Goal: Navigation & Orientation: Find specific page/section

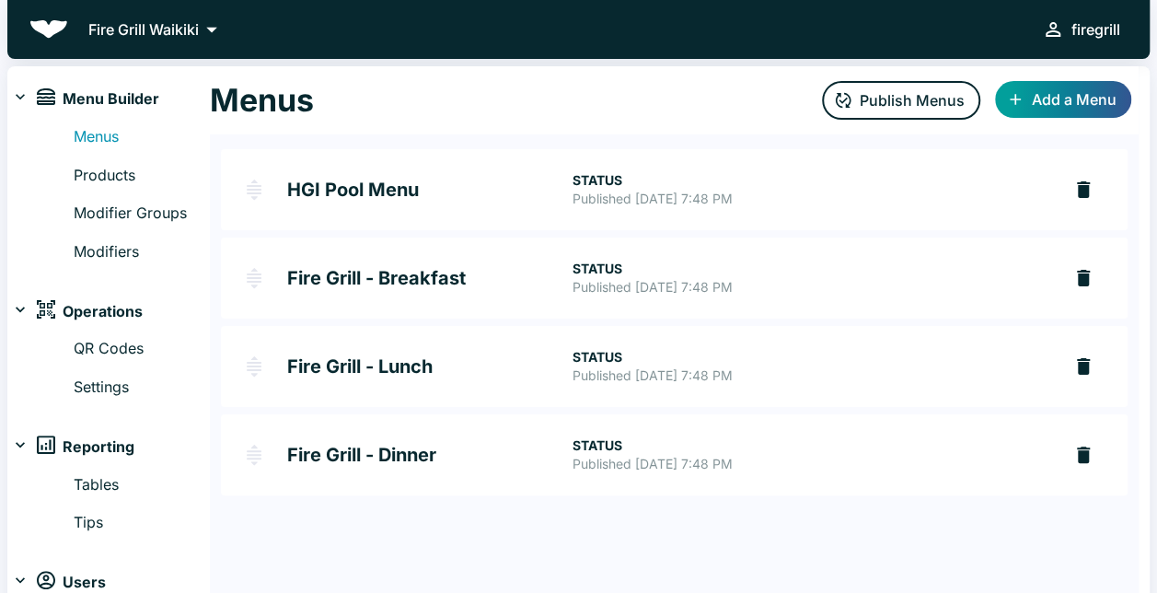
click at [400, 142] on div "HGI Pool Menu STATUS Published [DATE] 7:48 PM Fire Grill - Breakfast STATUS Pub…" at bounding box center [674, 322] width 929 height 376
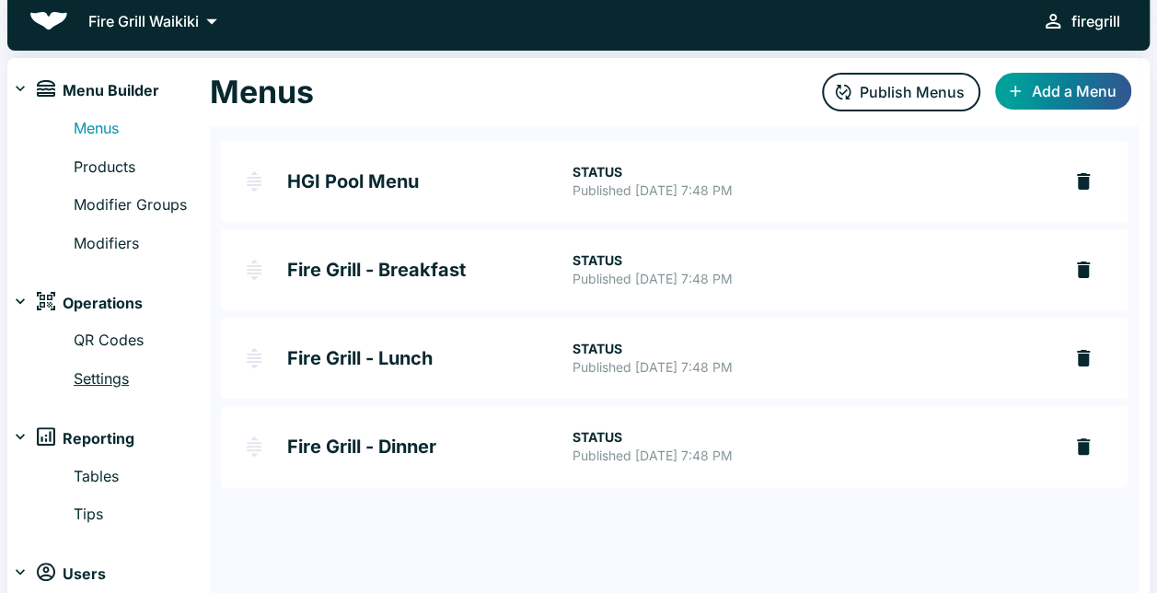
scroll to position [64, 0]
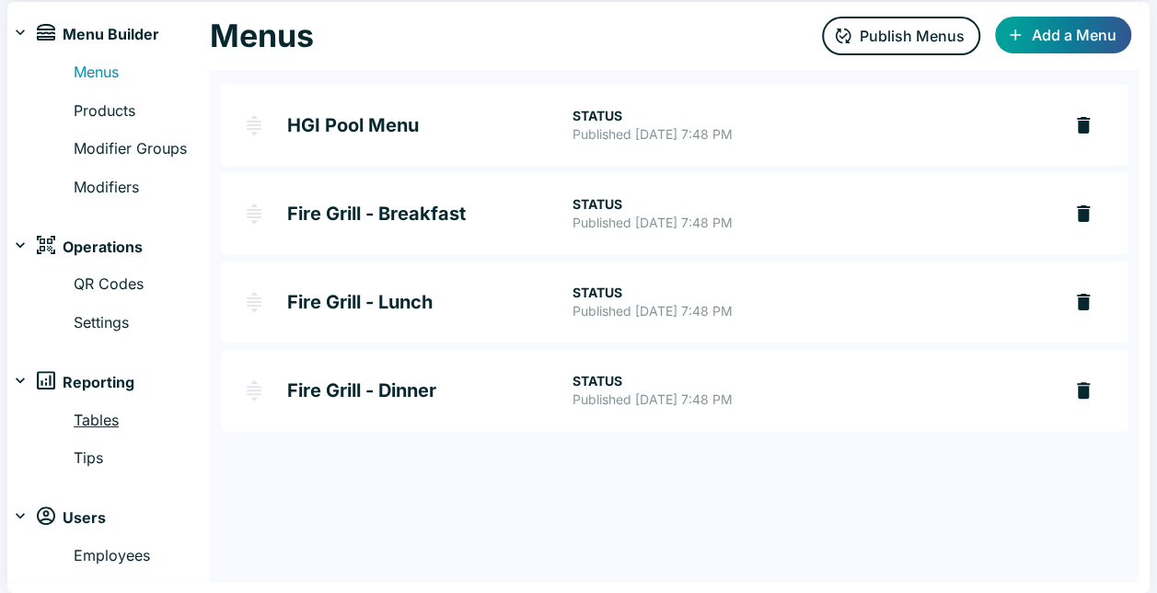
click at [105, 416] on link "Tables" at bounding box center [142, 421] width 136 height 24
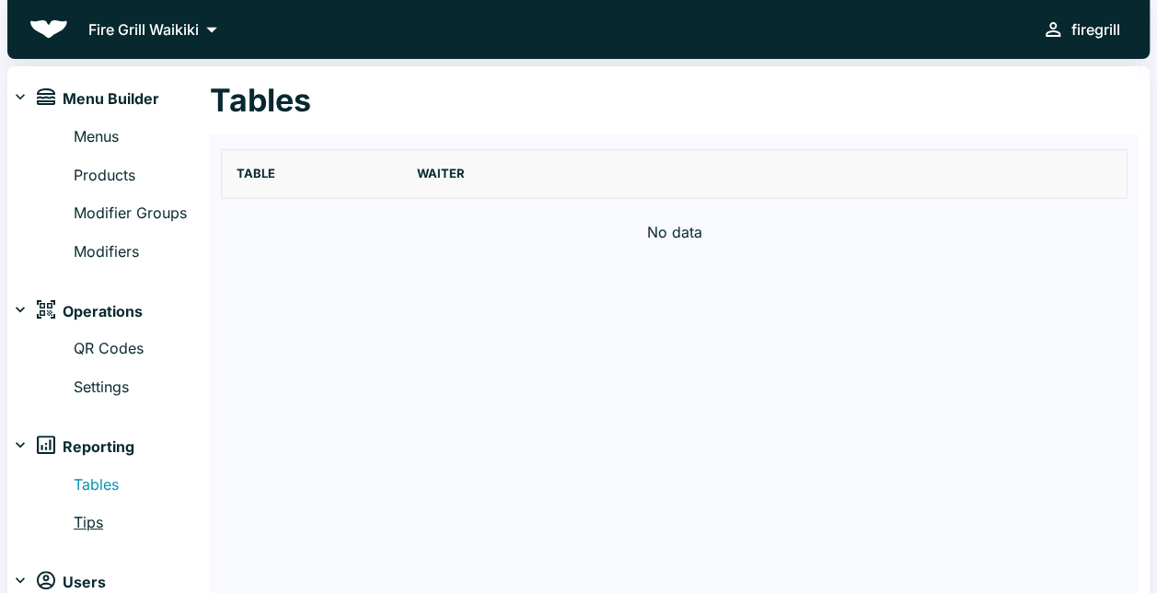
click at [89, 519] on link "Tips" at bounding box center [142, 523] width 136 height 24
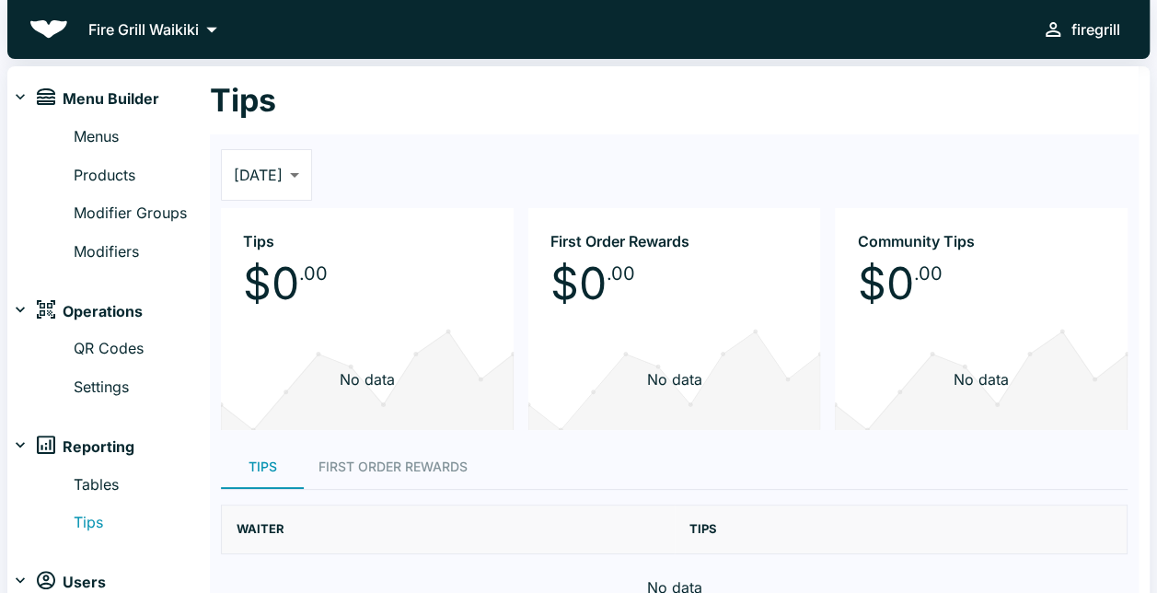
scroll to position [64, 0]
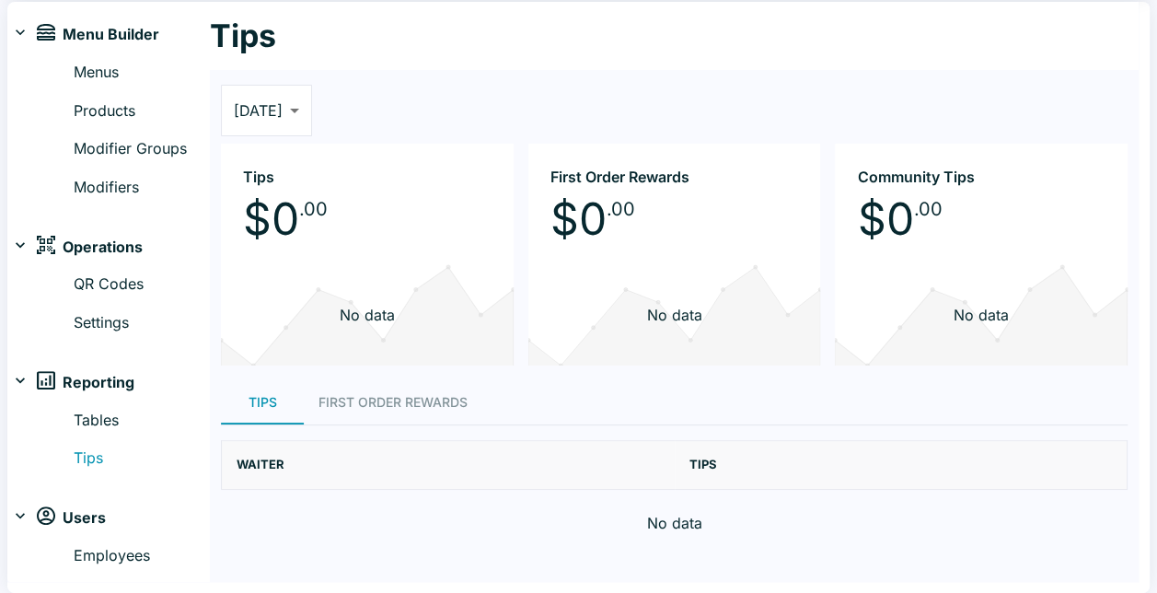
click at [29, 379] on icon at bounding box center [20, 380] width 18 height 18
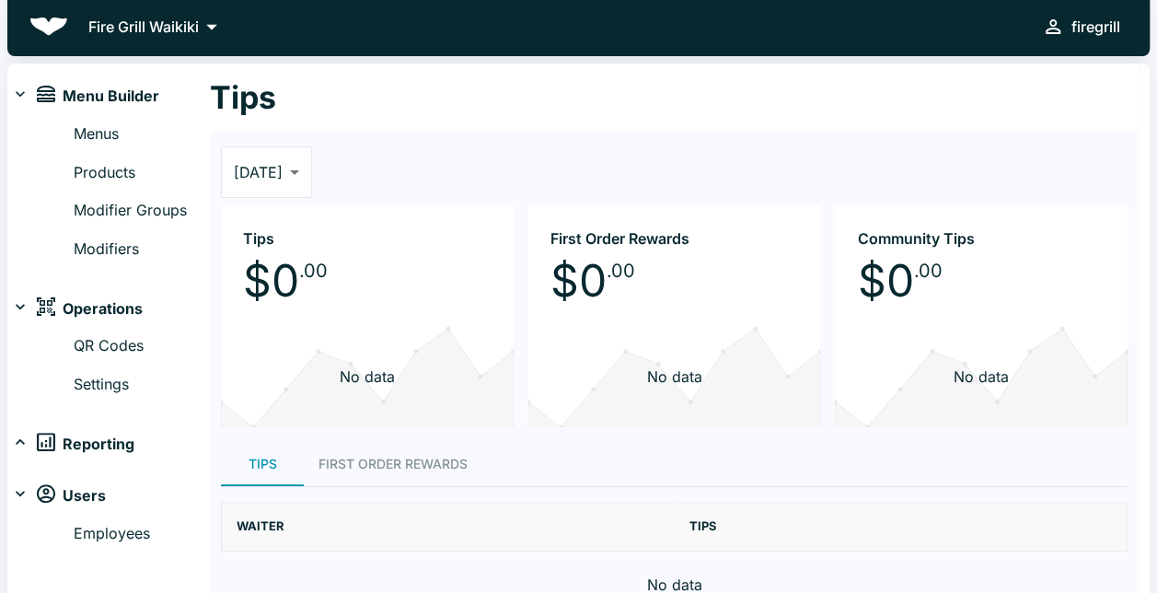
scroll to position [0, 0]
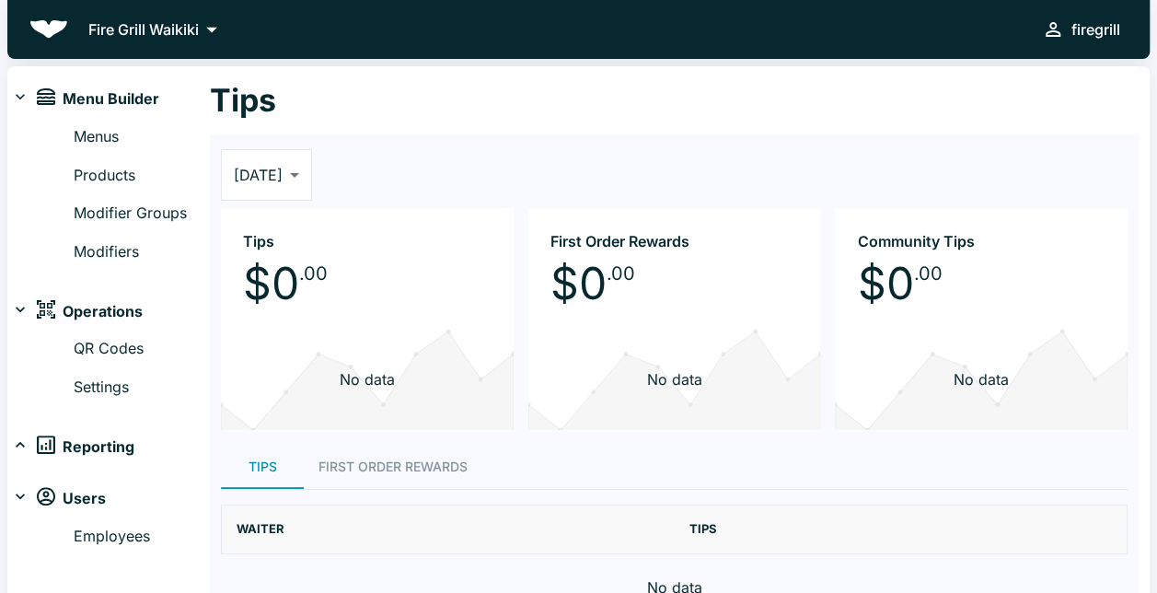
click at [188, 23] on p "Fire Grill Waikiki" at bounding box center [143, 29] width 110 height 22
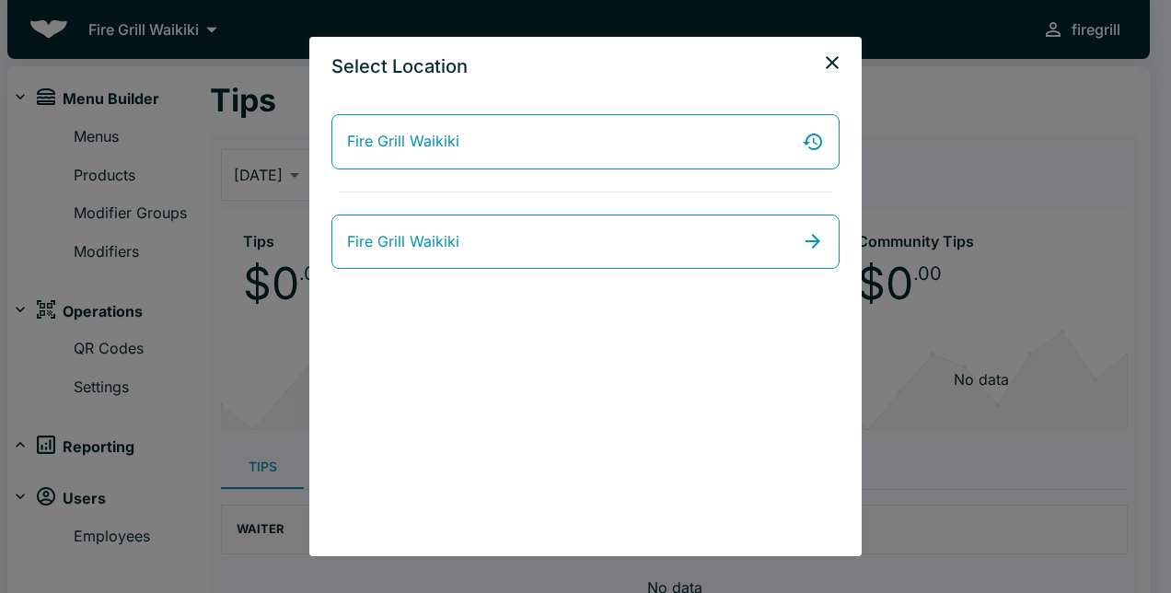
click at [921, 186] on div "Select Location Fire Grill Waikiki Fire Grill Waikiki" at bounding box center [585, 296] width 1171 height 593
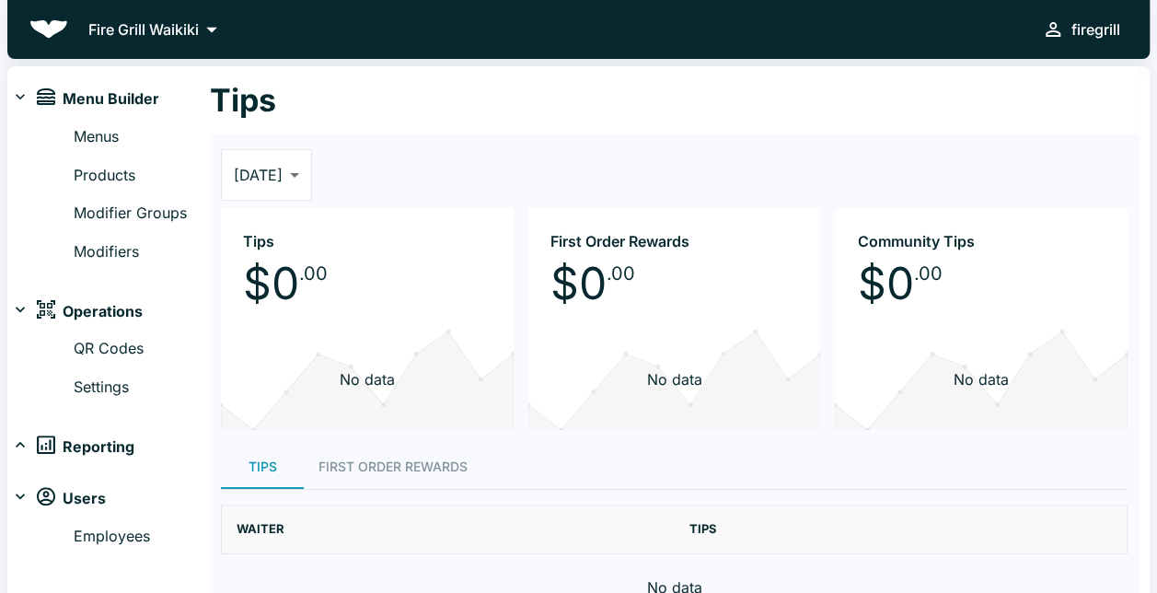
click at [929, 122] on div "Tips" at bounding box center [674, 100] width 929 height 68
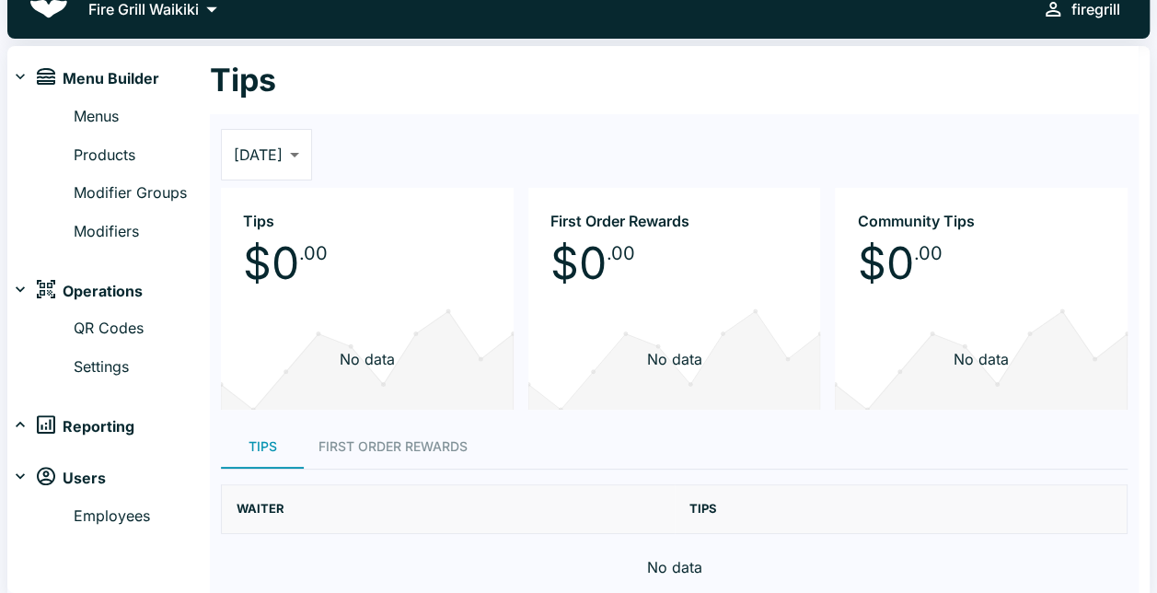
scroll to position [29, 0]
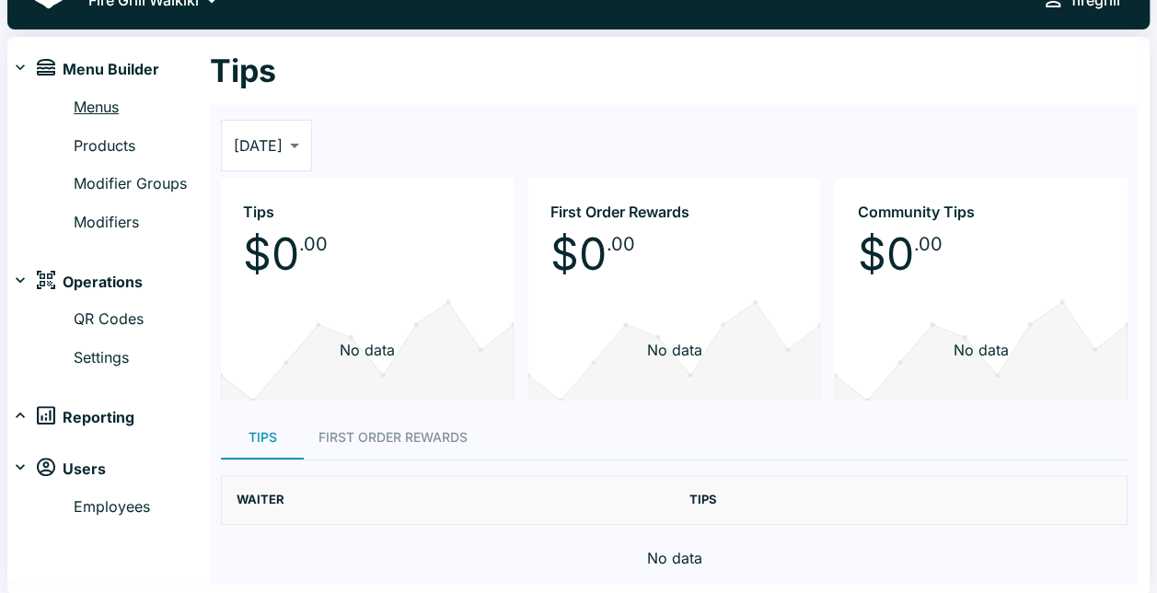
click at [103, 97] on link "Menus" at bounding box center [142, 108] width 136 height 24
